Goal: Information Seeking & Learning: Learn about a topic

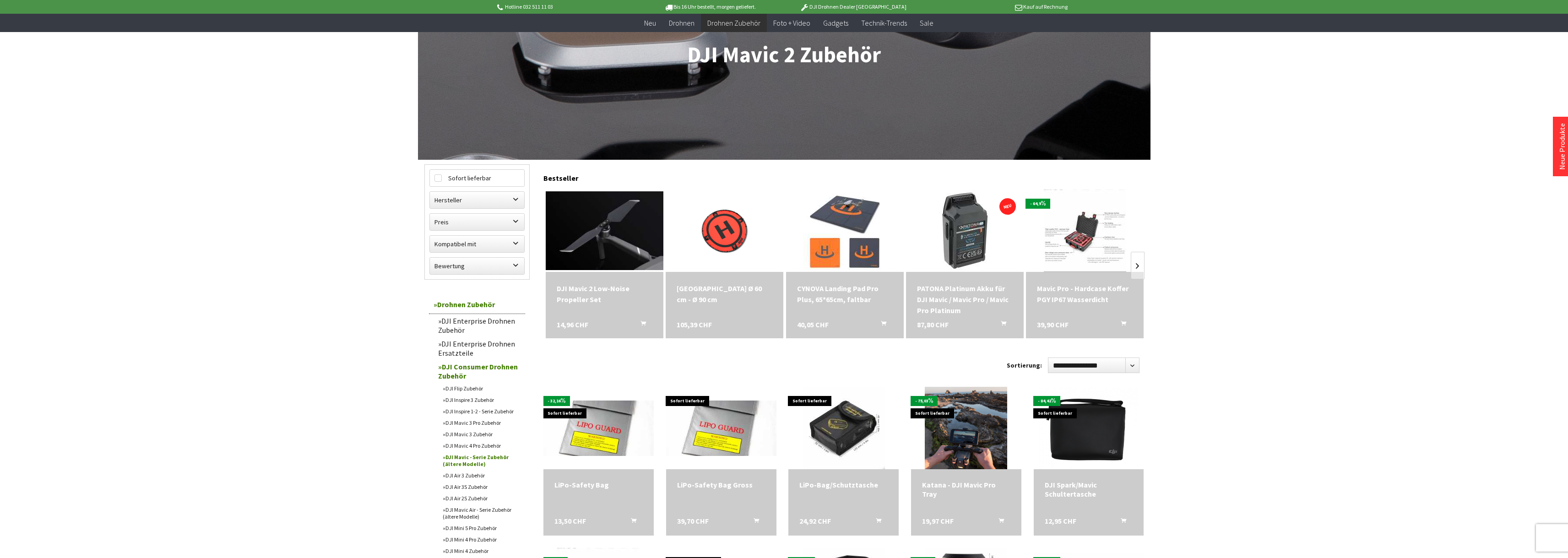
scroll to position [138, 0]
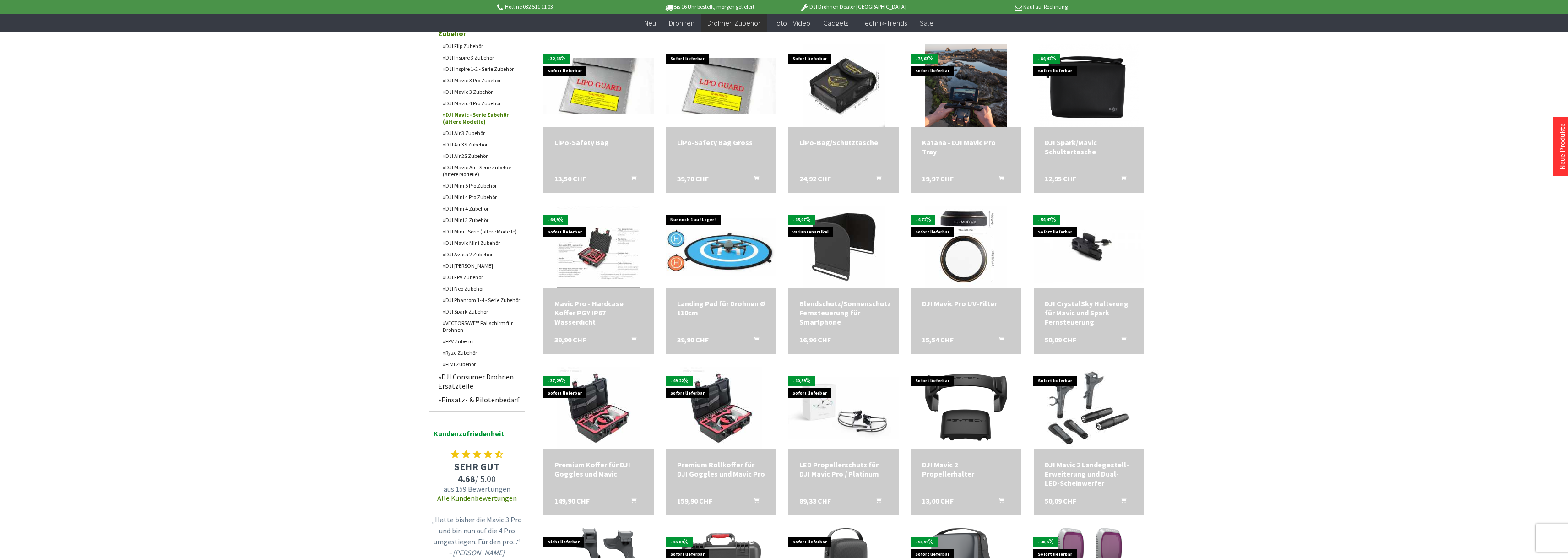
scroll to position [503, 0]
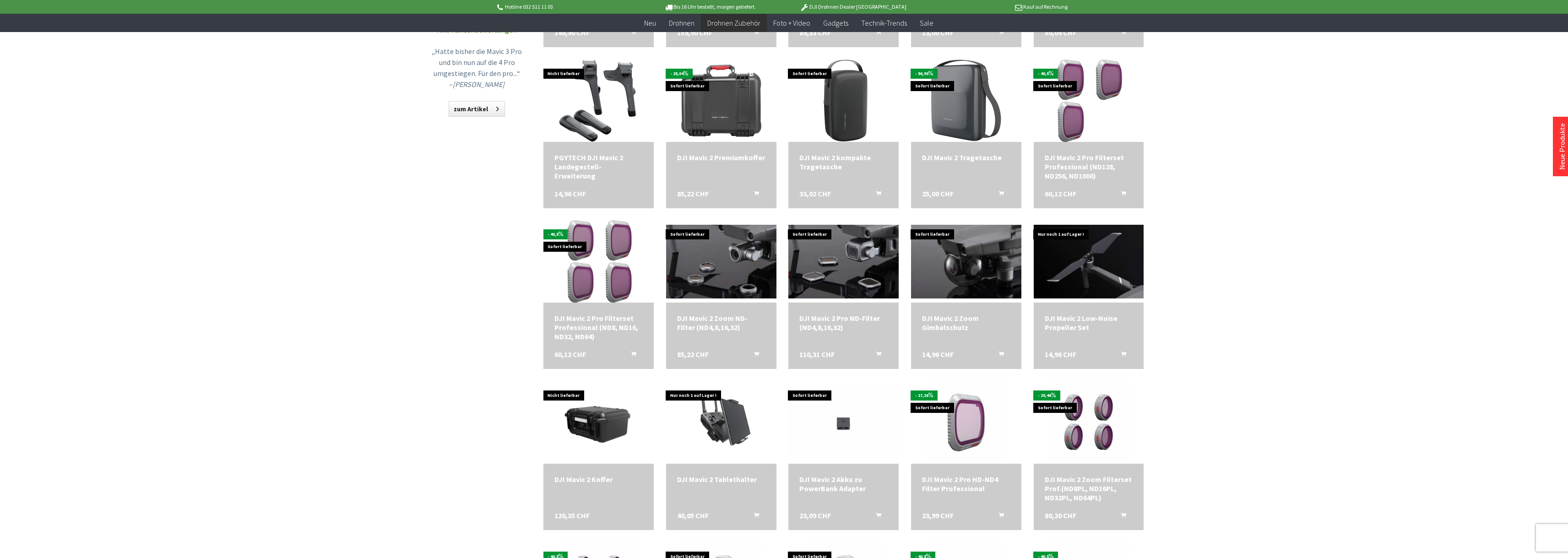
scroll to position [961, 0]
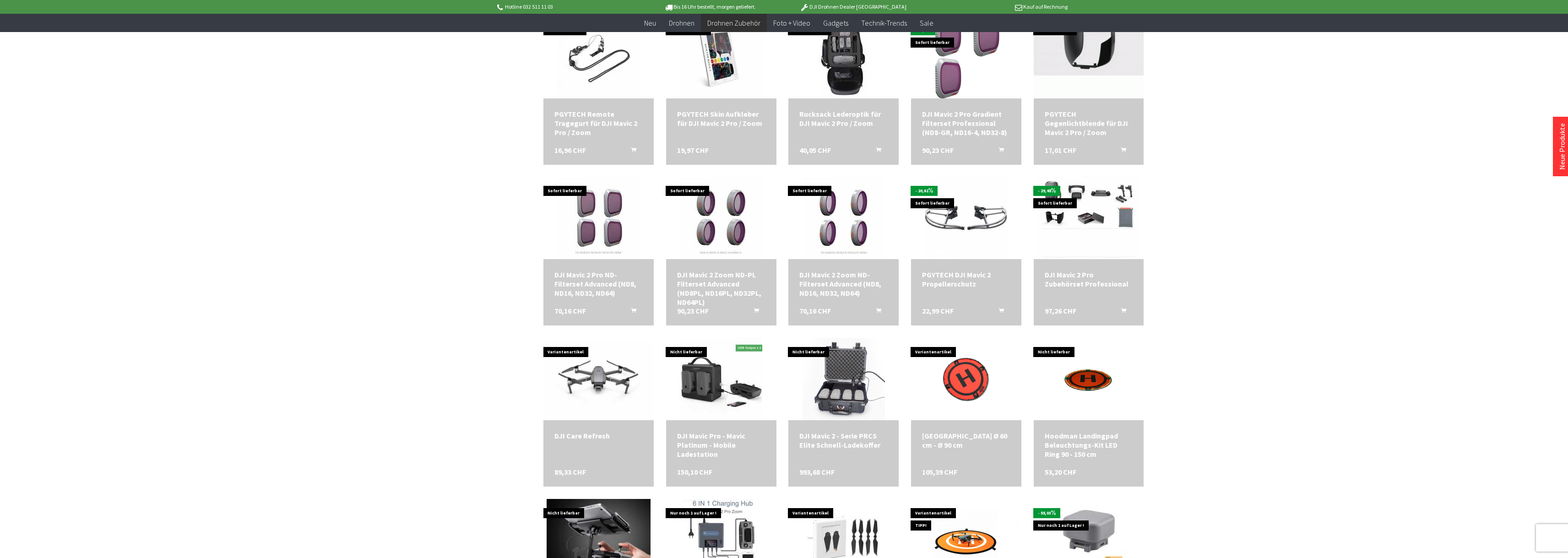
scroll to position [1693, 0]
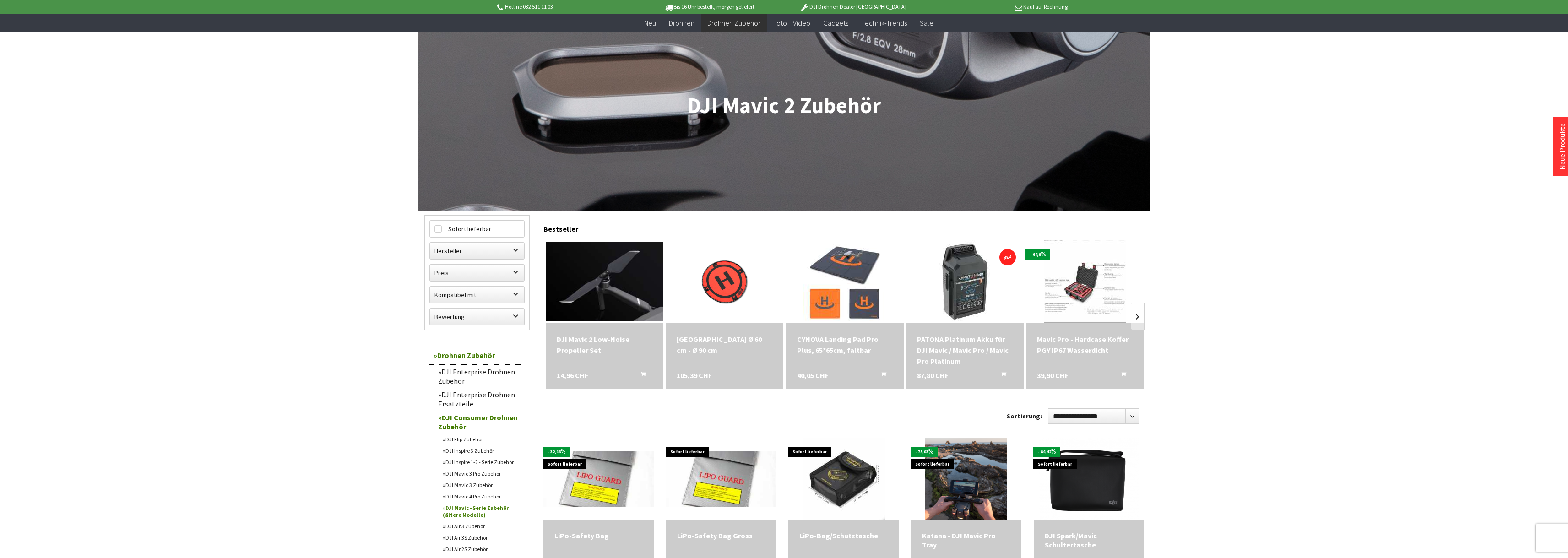
scroll to position [91, 0]
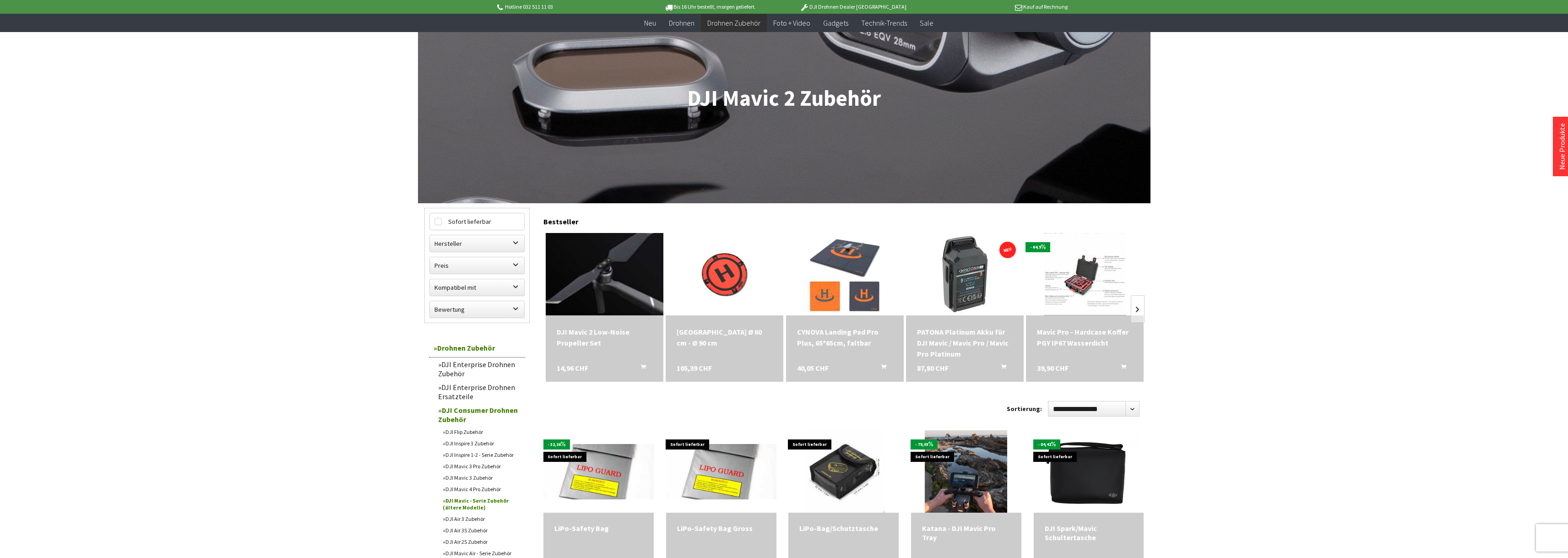
click at [600, 290] on img at bounding box center [604, 274] width 165 height 110
